Goal: Task Accomplishment & Management: Manage account settings

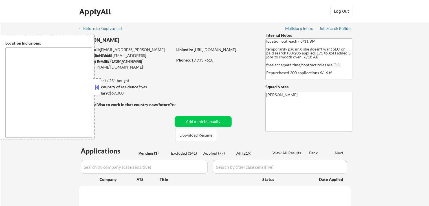
click at [97, 85] on button at bounding box center [97, 87] width 6 height 8
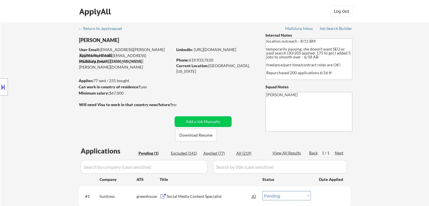
click at [40, 81] on div "Location Inclusions: [GEOGRAPHIC_DATA], [GEOGRAPHIC_DATA] [GEOGRAPHIC_DATA], [G…" at bounding box center [50, 87] width 101 height 105
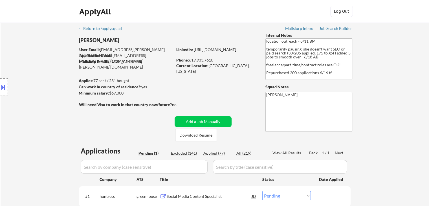
click at [40, 81] on div "Location Inclusions: [GEOGRAPHIC_DATA], [GEOGRAPHIC_DATA] [GEOGRAPHIC_DATA], [G…" at bounding box center [50, 87] width 101 height 105
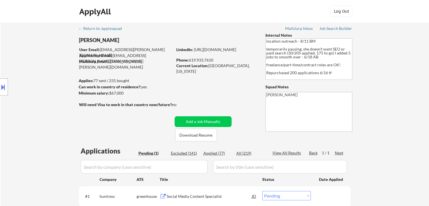
click at [40, 82] on div "Location Inclusions: [GEOGRAPHIC_DATA], [GEOGRAPHIC_DATA] [GEOGRAPHIC_DATA], [G…" at bounding box center [50, 87] width 101 height 105
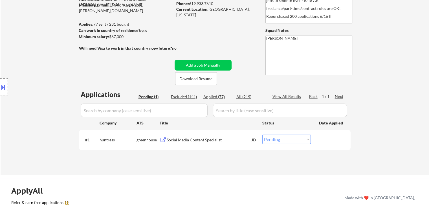
click at [41, 82] on div "Location Inclusions: [GEOGRAPHIC_DATA], [GEOGRAPHIC_DATA] [GEOGRAPHIC_DATA], [G…" at bounding box center [50, 87] width 101 height 105
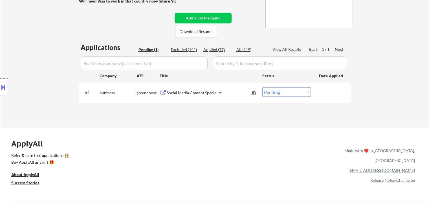
scroll to position [113, 0]
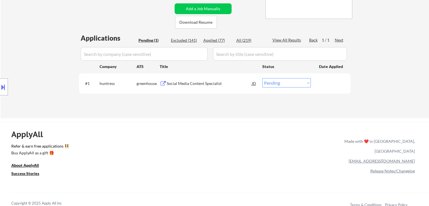
click at [41, 83] on div "Location Inclusions: [GEOGRAPHIC_DATA], [GEOGRAPHIC_DATA] [GEOGRAPHIC_DATA], [G…" at bounding box center [50, 87] width 101 height 105
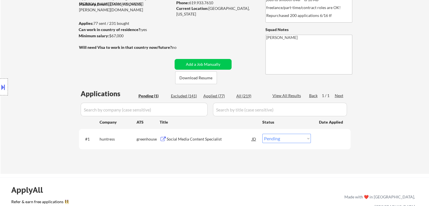
scroll to position [28, 0]
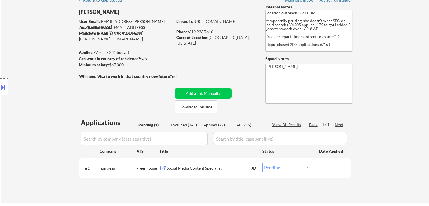
click at [41, 84] on div "Location Inclusions: [GEOGRAPHIC_DATA], [GEOGRAPHIC_DATA] [GEOGRAPHIC_DATA], [G…" at bounding box center [50, 87] width 101 height 105
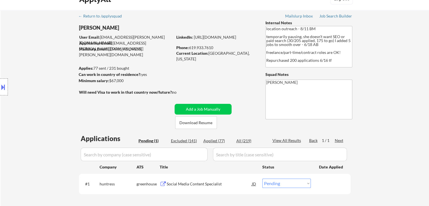
scroll to position [0, 0]
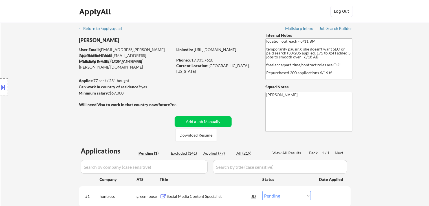
click at [45, 78] on div "Location Inclusions: [GEOGRAPHIC_DATA], [GEOGRAPHIC_DATA] [GEOGRAPHIC_DATA], [G…" at bounding box center [50, 87] width 101 height 105
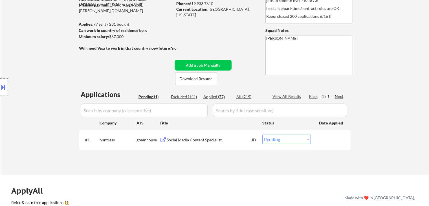
click at [44, 89] on div "Location Inclusions: [GEOGRAPHIC_DATA], [GEOGRAPHIC_DATA] [GEOGRAPHIC_DATA], [G…" at bounding box center [50, 87] width 101 height 105
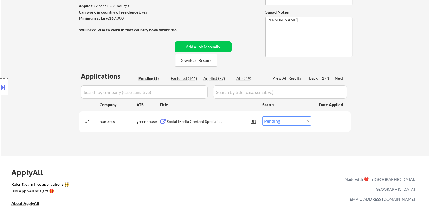
scroll to position [85, 0]
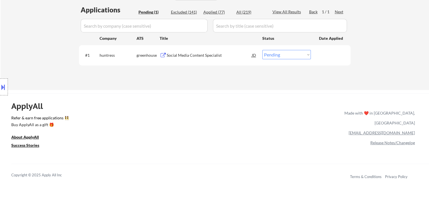
click at [62, 67] on div "Location Inclusions: [GEOGRAPHIC_DATA], [GEOGRAPHIC_DATA] [GEOGRAPHIC_DATA], [G…" at bounding box center [50, 87] width 101 height 105
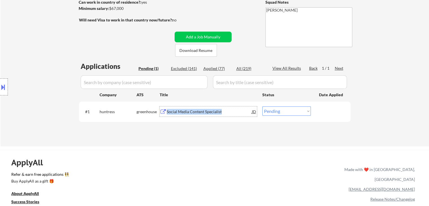
drag, startPoint x: 227, startPoint y: 114, endPoint x: 167, endPoint y: 110, distance: 59.9
click at [167, 110] on div "Social Media Content Specialist" at bounding box center [209, 112] width 85 height 6
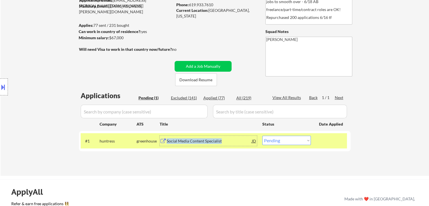
scroll to position [28, 0]
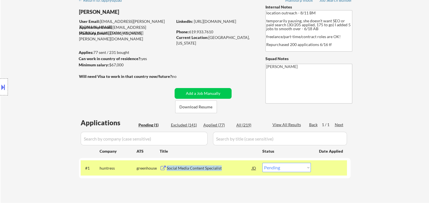
click at [104, 63] on div "Minimum salary: $67,000" at bounding box center [126, 65] width 94 height 6
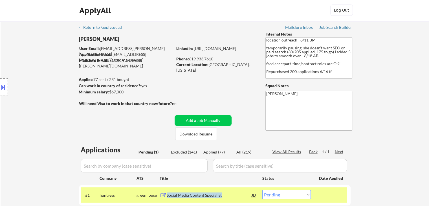
scroll to position [0, 0]
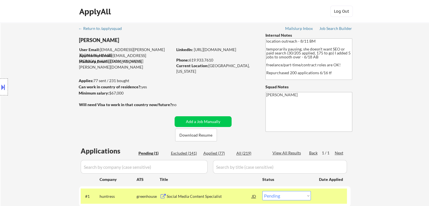
click at [42, 100] on div "Location Inclusions: [GEOGRAPHIC_DATA], [GEOGRAPHIC_DATA] [GEOGRAPHIC_DATA], [G…" at bounding box center [50, 87] width 101 height 105
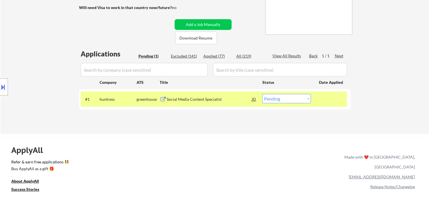
scroll to position [113, 0]
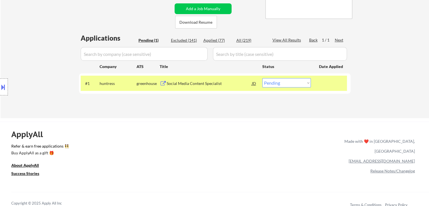
drag, startPoint x: 294, startPoint y: 83, endPoint x: 294, endPoint y: 87, distance: 3.7
click at [294, 83] on select "Choose an option... Pending Applied Excluded (Questions) Excluded (Expired) Exc…" at bounding box center [286, 82] width 49 height 9
select select ""applied""
click at [262, 78] on select "Choose an option... Pending Applied Excluded (Questions) Excluded (Expired) Exc…" at bounding box center [286, 82] width 49 height 9
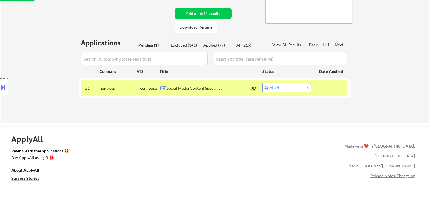
scroll to position [56, 0]
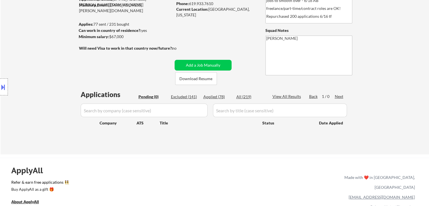
click at [62, 95] on div "Location Inclusions: [GEOGRAPHIC_DATA], [GEOGRAPHIC_DATA] [GEOGRAPHIC_DATA], [G…" at bounding box center [50, 87] width 101 height 105
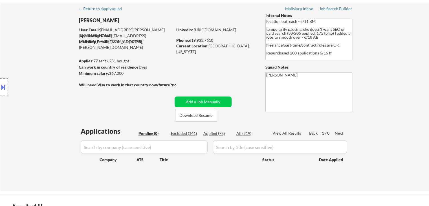
scroll to position [0, 0]
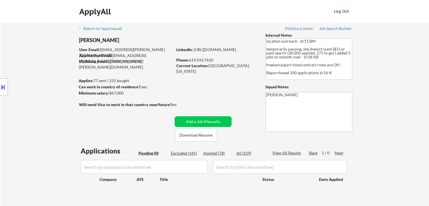
drag, startPoint x: 134, startPoint y: 79, endPoint x: 78, endPoint y: 82, distance: 55.9
click at [78, 82] on body "← Return to /applysquad Mailslurp Inbox Job Search Builder [PERSON_NAME] User E…" at bounding box center [214, 103] width 429 height 206
drag, startPoint x: 21, startPoint y: 95, endPoint x: 218, endPoint y: 81, distance: 196.8
click at [21, 95] on div "Location Inclusions: [GEOGRAPHIC_DATA], [GEOGRAPHIC_DATA] [GEOGRAPHIC_DATA], [G…" at bounding box center [50, 87] width 101 height 105
click at [208, 190] on div "Applications Pending (0) Excluded (141) Applied (78) All (219) View All Results…" at bounding box center [215, 173] width 272 height 54
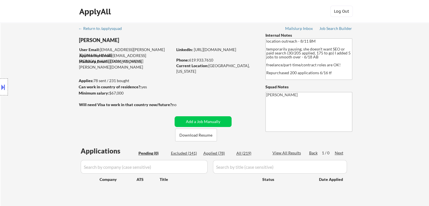
click at [57, 108] on div "Location Inclusions: [GEOGRAPHIC_DATA], [GEOGRAPHIC_DATA] [GEOGRAPHIC_DATA], [G…" at bounding box center [50, 87] width 101 height 105
click at [56, 109] on div "Location Inclusions: [GEOGRAPHIC_DATA], [GEOGRAPHIC_DATA] [GEOGRAPHIC_DATA], [G…" at bounding box center [50, 87] width 101 height 105
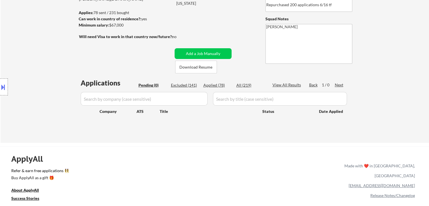
scroll to position [85, 0]
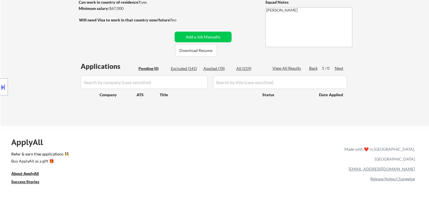
click at [52, 30] on div "← Return to /applysquad Mailslurp Inbox Job Search Builder [PERSON_NAME] User E…" at bounding box center [215, 32] width 428 height 188
click at [33, 39] on div "Location Inclusions: [GEOGRAPHIC_DATA], [GEOGRAPHIC_DATA] [GEOGRAPHIC_DATA], [G…" at bounding box center [50, 87] width 101 height 105
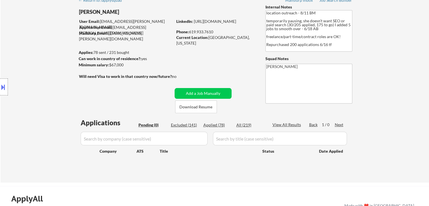
click at [46, 45] on div "Location Inclusions: [GEOGRAPHIC_DATA], [GEOGRAPHIC_DATA] [GEOGRAPHIC_DATA], [G…" at bounding box center [50, 87] width 101 height 105
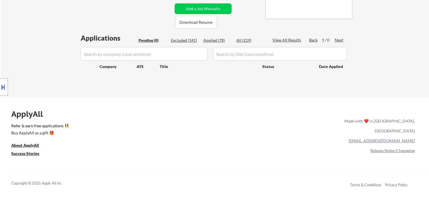
click at [47, 45] on div "Location Inclusions: [GEOGRAPHIC_DATA], [GEOGRAPHIC_DATA] [GEOGRAPHIC_DATA], [G…" at bounding box center [50, 87] width 101 height 105
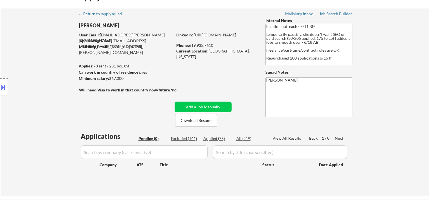
scroll to position [0, 0]
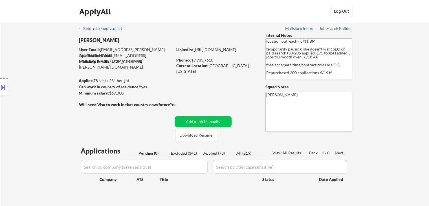
click at [47, 46] on div "Location Inclusions: [GEOGRAPHIC_DATA], [GEOGRAPHIC_DATA] [GEOGRAPHIC_DATA], [G…" at bounding box center [50, 87] width 101 height 105
click at [48, 46] on div "Location Inclusions: [GEOGRAPHIC_DATA], [GEOGRAPHIC_DATA] [GEOGRAPHIC_DATA], [G…" at bounding box center [50, 87] width 101 height 105
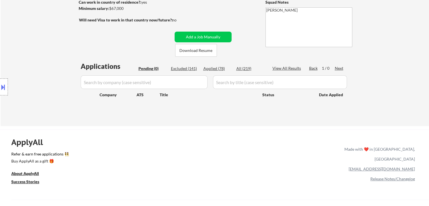
click at [48, 47] on div "Location Inclusions: [GEOGRAPHIC_DATA], [GEOGRAPHIC_DATA] [GEOGRAPHIC_DATA], [G…" at bounding box center [50, 87] width 101 height 105
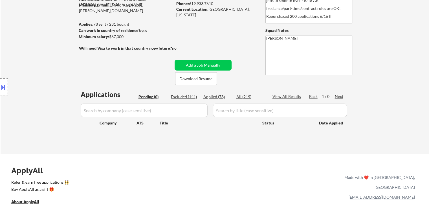
click at [48, 47] on div "Location Inclusions: [GEOGRAPHIC_DATA], [GEOGRAPHIC_DATA] [GEOGRAPHIC_DATA], [G…" at bounding box center [50, 87] width 101 height 105
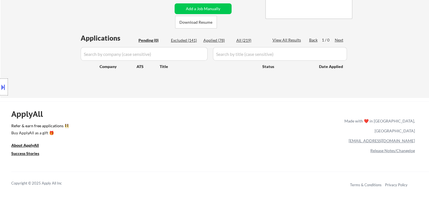
click at [48, 47] on div "Location Inclusions: [GEOGRAPHIC_DATA], [GEOGRAPHIC_DATA] [GEOGRAPHIC_DATA], [G…" at bounding box center [50, 87] width 101 height 105
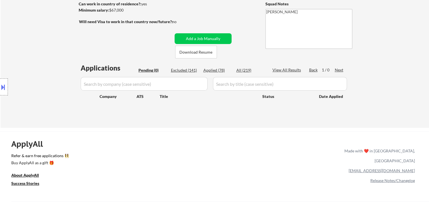
scroll to position [28, 0]
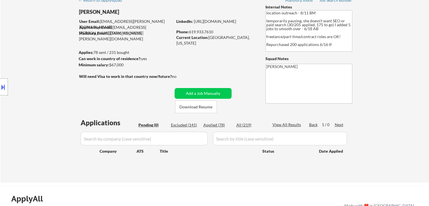
click at [48, 67] on div "Location Inclusions: [GEOGRAPHIC_DATA], [GEOGRAPHIC_DATA] [GEOGRAPHIC_DATA], [G…" at bounding box center [50, 87] width 101 height 105
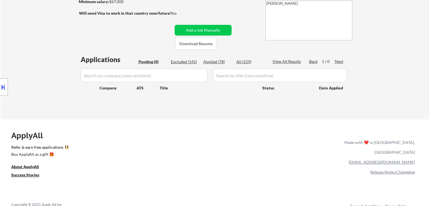
scroll to position [113, 0]
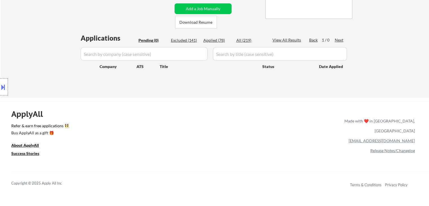
click at [51, 68] on div "Location Inclusions: [GEOGRAPHIC_DATA], [GEOGRAPHIC_DATA] [GEOGRAPHIC_DATA], [G…" at bounding box center [50, 87] width 101 height 105
click at [275, 134] on div "ApplyAll Refer & earn free applications 👯‍♀️ Buy ApplyAll as a gift 🎁 About App…" at bounding box center [214, 149] width 429 height 89
click at [54, 35] on div "Location Inclusions: [GEOGRAPHIC_DATA], [GEOGRAPHIC_DATA] [GEOGRAPHIC_DATA], [G…" at bounding box center [50, 87] width 101 height 105
click at [53, 39] on div "Location Inclusions: [GEOGRAPHIC_DATA], [GEOGRAPHIC_DATA] [GEOGRAPHIC_DATA], [G…" at bounding box center [50, 87] width 101 height 105
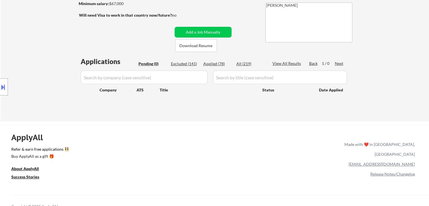
scroll to position [56, 0]
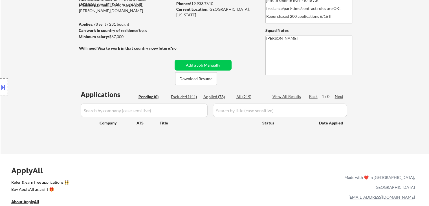
click at [54, 48] on div "Location Inclusions: [GEOGRAPHIC_DATA], [GEOGRAPHIC_DATA] [GEOGRAPHIC_DATA], [G…" at bounding box center [50, 87] width 101 height 105
drag, startPoint x: 53, startPoint y: 59, endPoint x: 52, endPoint y: 71, distance: 12.5
click at [54, 60] on div "Location Inclusions: [GEOGRAPHIC_DATA], [GEOGRAPHIC_DATA] [GEOGRAPHIC_DATA], [G…" at bounding box center [50, 87] width 101 height 105
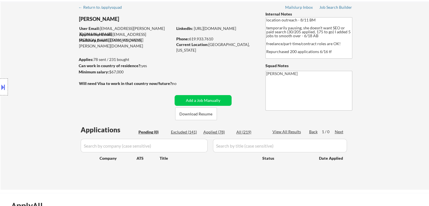
scroll to position [0, 0]
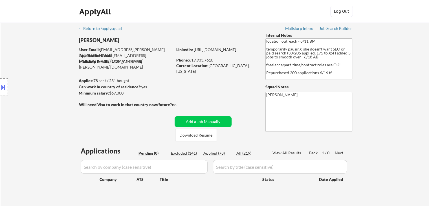
click at [56, 75] on div "Location Inclusions: [GEOGRAPHIC_DATA], [GEOGRAPHIC_DATA] [GEOGRAPHIC_DATA], [G…" at bounding box center [50, 87] width 101 height 105
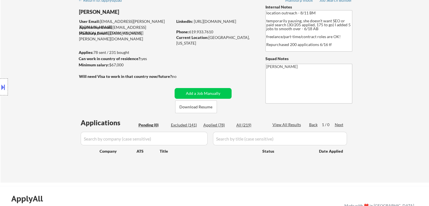
click at [57, 72] on div "Location Inclusions: [GEOGRAPHIC_DATA], [GEOGRAPHIC_DATA] [GEOGRAPHIC_DATA], [G…" at bounding box center [50, 87] width 101 height 105
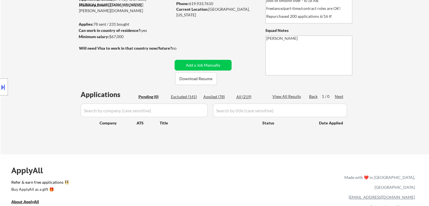
click at [57, 72] on div "Location Inclusions: [GEOGRAPHIC_DATA], [GEOGRAPHIC_DATA] [GEOGRAPHIC_DATA], [G…" at bounding box center [50, 87] width 101 height 105
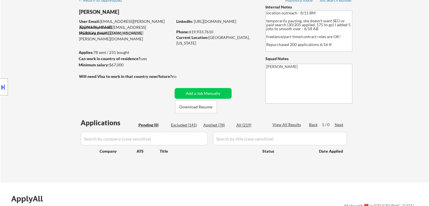
click at [57, 72] on div "Location Inclusions: [GEOGRAPHIC_DATA], [GEOGRAPHIC_DATA] [GEOGRAPHIC_DATA], [G…" at bounding box center [50, 87] width 101 height 105
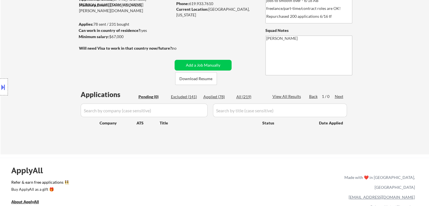
click at [29, 72] on div "Location Inclusions: [GEOGRAPHIC_DATA], [GEOGRAPHIC_DATA] [GEOGRAPHIC_DATA], [G…" at bounding box center [50, 87] width 101 height 105
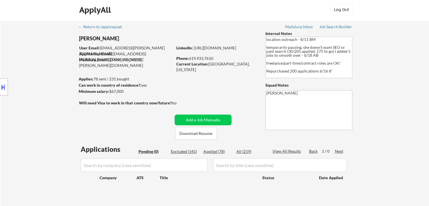
scroll to position [0, 0]
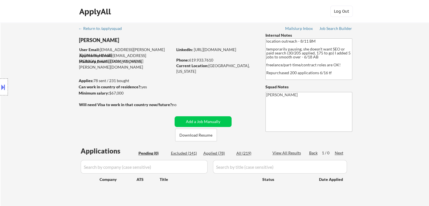
click at [29, 72] on div "Location Inclusions: [GEOGRAPHIC_DATA], [GEOGRAPHIC_DATA] [GEOGRAPHIC_DATA], [G…" at bounding box center [50, 87] width 101 height 105
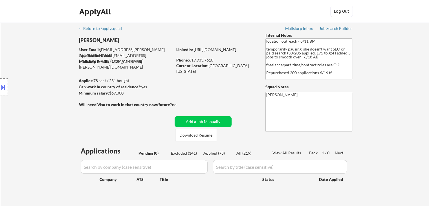
click at [29, 72] on div "Location Inclusions: [GEOGRAPHIC_DATA], [GEOGRAPHIC_DATA] [GEOGRAPHIC_DATA], [G…" at bounding box center [50, 87] width 101 height 105
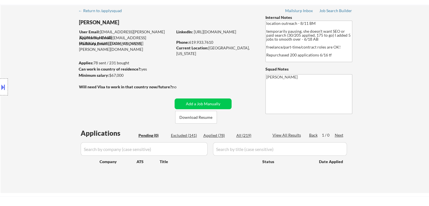
scroll to position [85, 0]
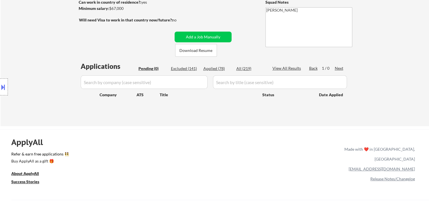
click at [28, 78] on div "Location Inclusions: [GEOGRAPHIC_DATA], [GEOGRAPHIC_DATA] [GEOGRAPHIC_DATA], [G…" at bounding box center [50, 87] width 101 height 105
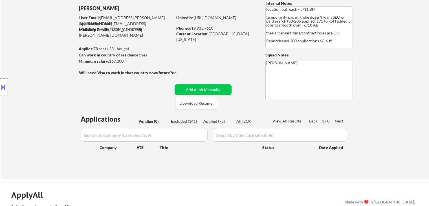
scroll to position [0, 0]
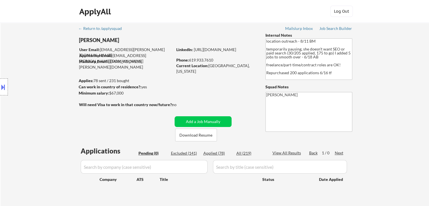
click at [30, 75] on div "Location Inclusions: [GEOGRAPHIC_DATA], [GEOGRAPHIC_DATA] [GEOGRAPHIC_DATA], [G…" at bounding box center [50, 87] width 101 height 105
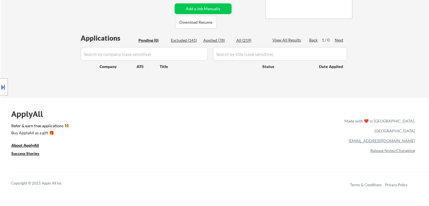
click at [45, 41] on div "Location Inclusions: [GEOGRAPHIC_DATA], [GEOGRAPHIC_DATA] [GEOGRAPHIC_DATA], [G…" at bounding box center [50, 87] width 101 height 105
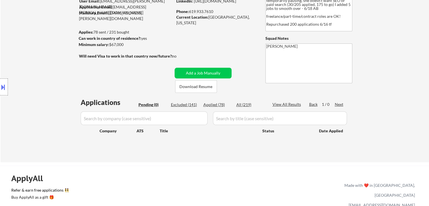
scroll to position [28, 0]
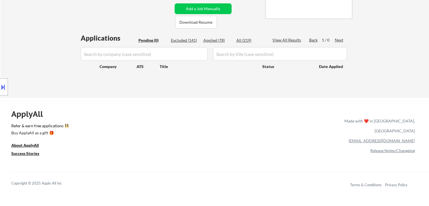
drag, startPoint x: 79, startPoint y: 100, endPoint x: 78, endPoint y: 96, distance: 3.4
click at [79, 99] on div "Location Inclusions: [GEOGRAPHIC_DATA], [GEOGRAPHIC_DATA] [GEOGRAPHIC_DATA], [G…" at bounding box center [50, 87] width 101 height 105
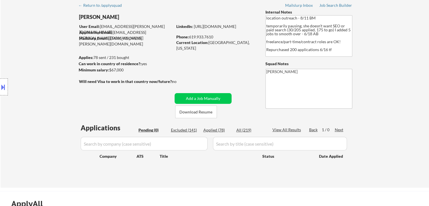
scroll to position [0, 0]
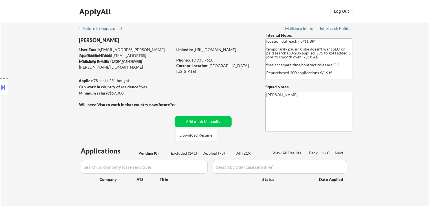
click at [54, 75] on div "Location Inclusions: [GEOGRAPHIC_DATA], [GEOGRAPHIC_DATA] [GEOGRAPHIC_DATA], [G…" at bounding box center [50, 87] width 101 height 105
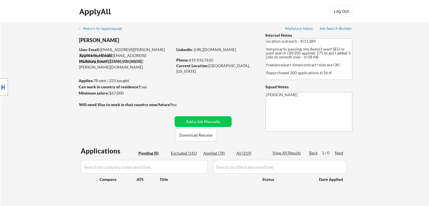
scroll to position [113, 0]
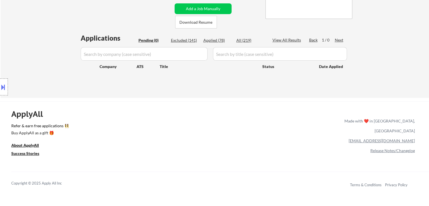
click at [51, 68] on div "Location Inclusions: [GEOGRAPHIC_DATA], [GEOGRAPHIC_DATA] [GEOGRAPHIC_DATA], [G…" at bounding box center [50, 87] width 101 height 105
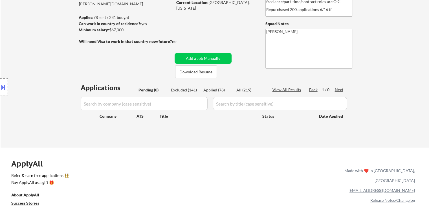
scroll to position [28, 0]
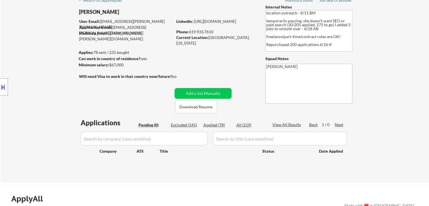
click at [45, 80] on div "Location Inclusions: [GEOGRAPHIC_DATA], [GEOGRAPHIC_DATA] [GEOGRAPHIC_DATA], [G…" at bounding box center [50, 87] width 101 height 105
click at [379, 80] on div "← Return to /applysquad Mailslurp Inbox Job Search Builder [PERSON_NAME] User E…" at bounding box center [215, 88] width 428 height 188
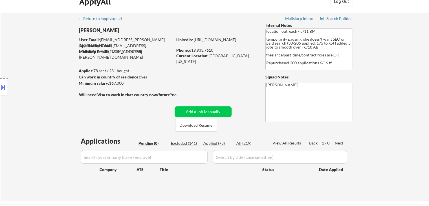
scroll to position [0, 0]
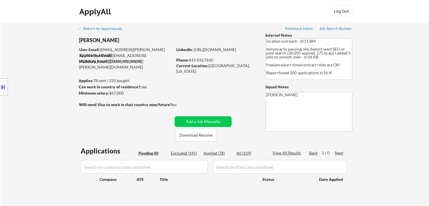
click at [375, 82] on div "← Return to /applysquad Mailslurp Inbox Job Search Builder [PERSON_NAME] User E…" at bounding box center [215, 117] width 428 height 188
click at [403, 75] on div "← Return to /applysquad Mailslurp Inbox Job Search Builder [PERSON_NAME] User E…" at bounding box center [215, 117] width 428 height 188
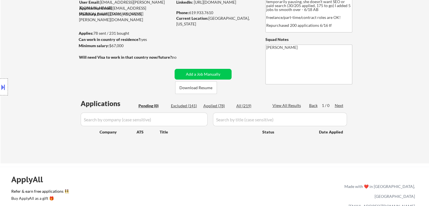
scroll to position [56, 0]
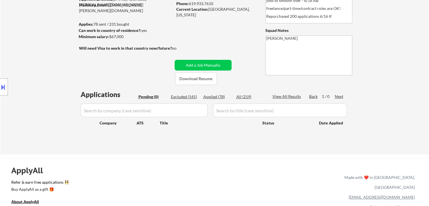
click at [57, 68] on div "Location Inclusions: [GEOGRAPHIC_DATA], [GEOGRAPHIC_DATA] [GEOGRAPHIC_DATA], [G…" at bounding box center [50, 87] width 101 height 105
click at [39, 74] on div "Location Inclusions: [GEOGRAPHIC_DATA], [GEOGRAPHIC_DATA] [GEOGRAPHIC_DATA], [G…" at bounding box center [50, 87] width 101 height 105
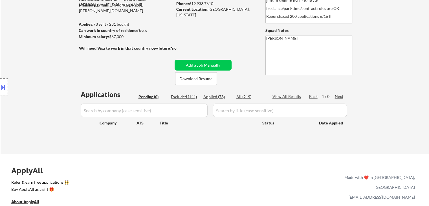
click at [39, 74] on div "Location Inclusions: [GEOGRAPHIC_DATA], [GEOGRAPHIC_DATA] [GEOGRAPHIC_DATA], [G…" at bounding box center [50, 87] width 101 height 105
click at [65, 88] on div "Location Inclusions: [GEOGRAPHIC_DATA], [GEOGRAPHIC_DATA] [GEOGRAPHIC_DATA], [G…" at bounding box center [50, 87] width 101 height 105
click at [376, 27] on div "← Return to /applysquad Mailslurp Inbox Job Search Builder [PERSON_NAME] User E…" at bounding box center [215, 60] width 428 height 188
